Goal: Use online tool/utility: Utilize a website feature to perform a specific function

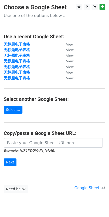
click at [26, 145] on input "url" at bounding box center [53, 143] width 99 height 10
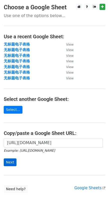
type input "[URL][DOMAIN_NAME]"
click at [8, 160] on input "Next" at bounding box center [10, 162] width 13 height 8
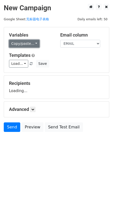
click at [28, 45] on link "Copy/paste..." at bounding box center [24, 44] width 31 height 8
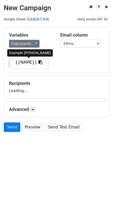
drag, startPoint x: 23, startPoint y: 61, endPoint x: 0, endPoint y: 75, distance: 26.6
click at [23, 61] on link "{{NAME}}" at bounding box center [29, 62] width 40 height 8
